Goal: Find specific page/section: Find specific page/section

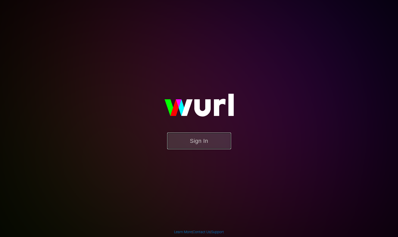
click at [190, 136] on button "Sign In" at bounding box center [199, 140] width 64 height 17
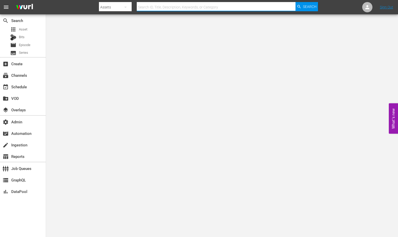
click at [171, 6] on input "text" at bounding box center [216, 7] width 159 height 12
paste input "64980062"
type input "64980062"
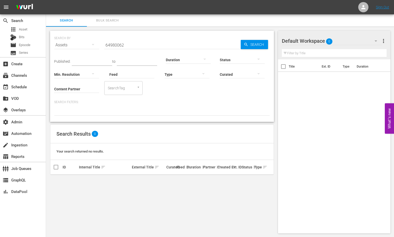
scroll to position [1, 0]
